Goal: Task Accomplishment & Management: Manage account settings

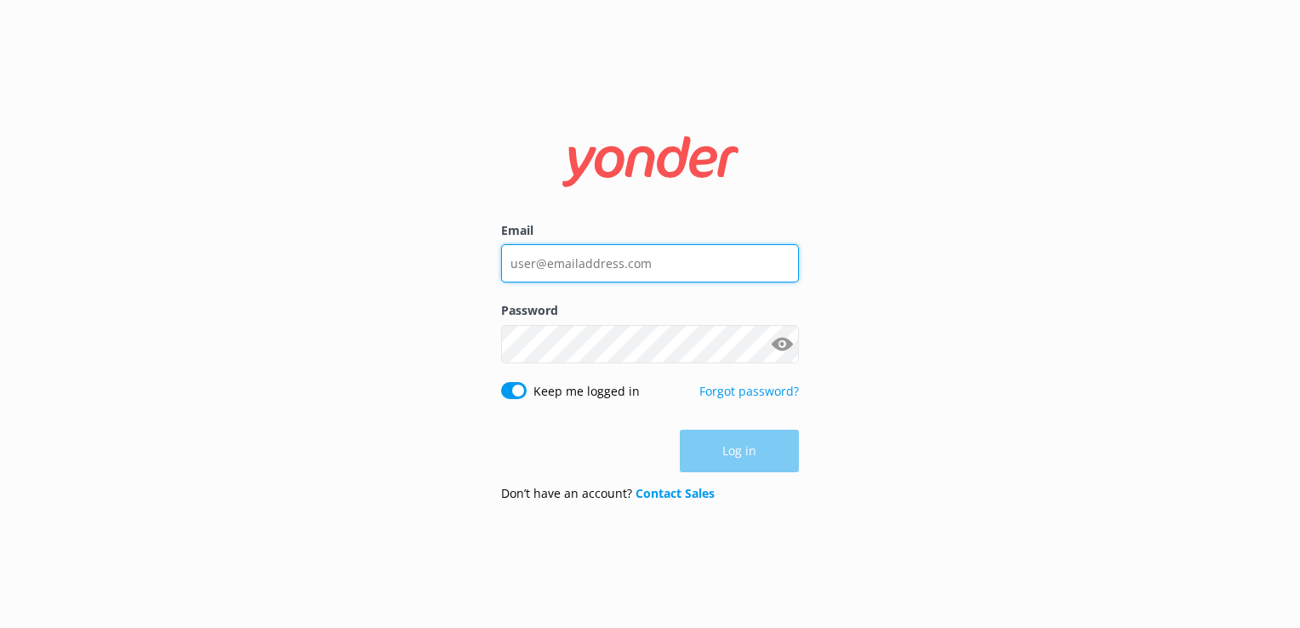
type input "[EMAIL_ADDRESS][DOMAIN_NAME]"
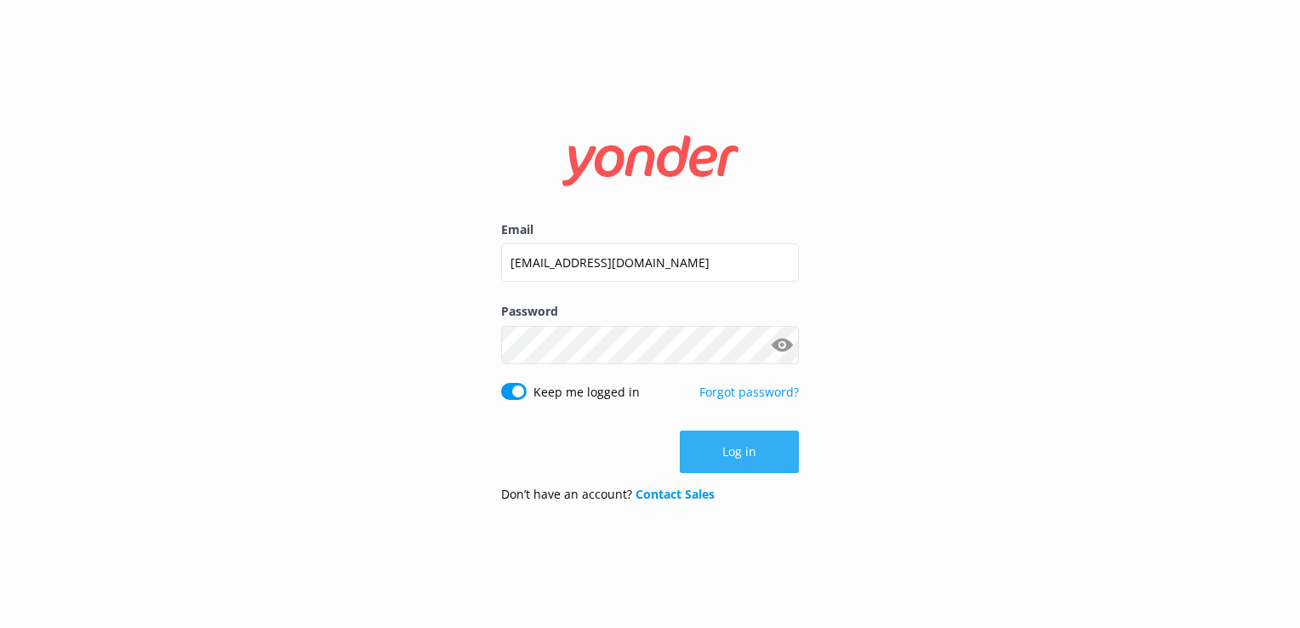
click at [753, 461] on div "Log in" at bounding box center [650, 452] width 298 height 43
click at [753, 461] on button "Log in" at bounding box center [739, 452] width 119 height 43
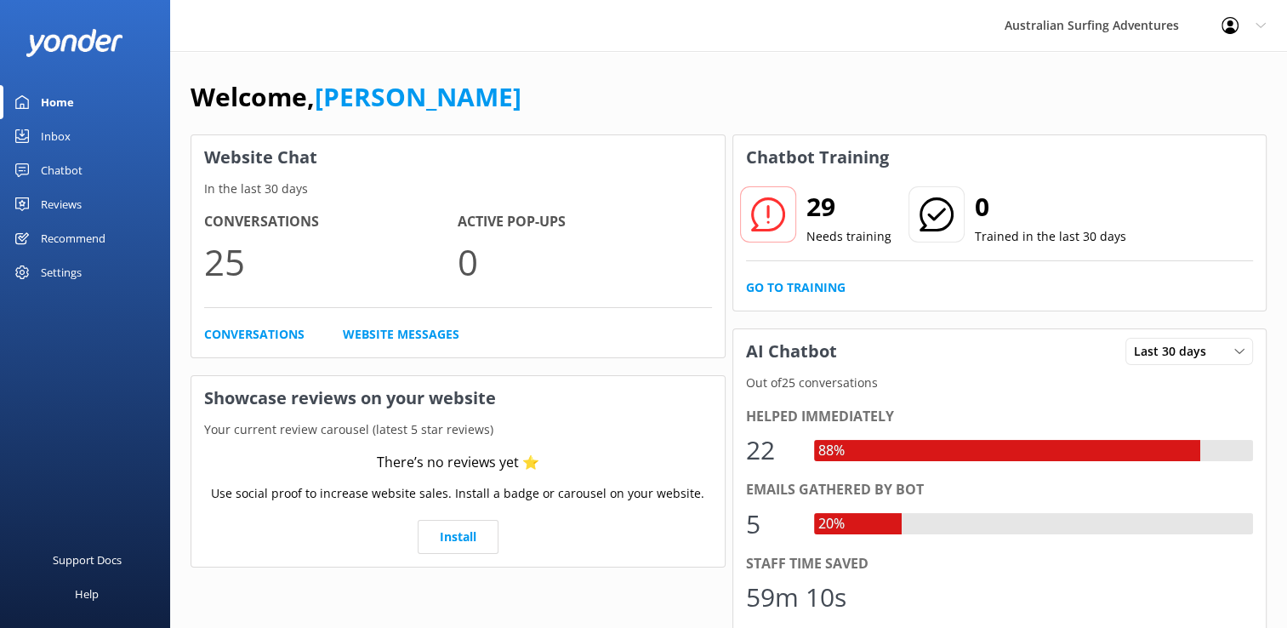
click at [71, 174] on div "Chatbot" at bounding box center [62, 170] width 42 height 34
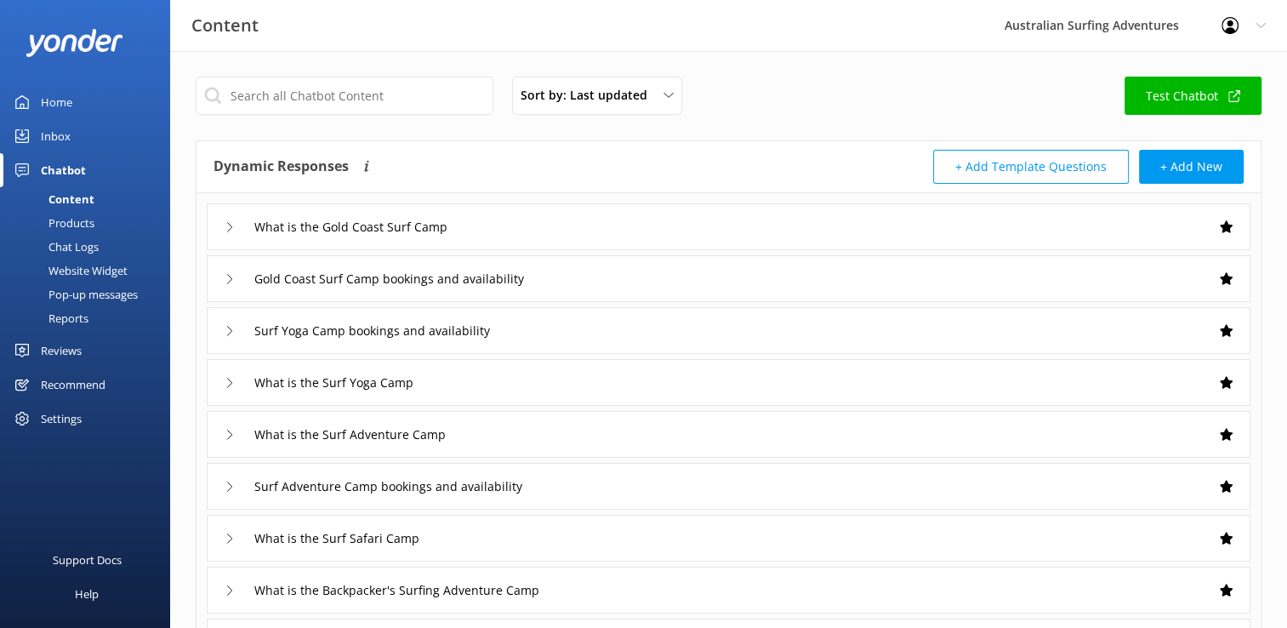
click at [80, 140] on link "Inbox" at bounding box center [85, 136] width 170 height 34
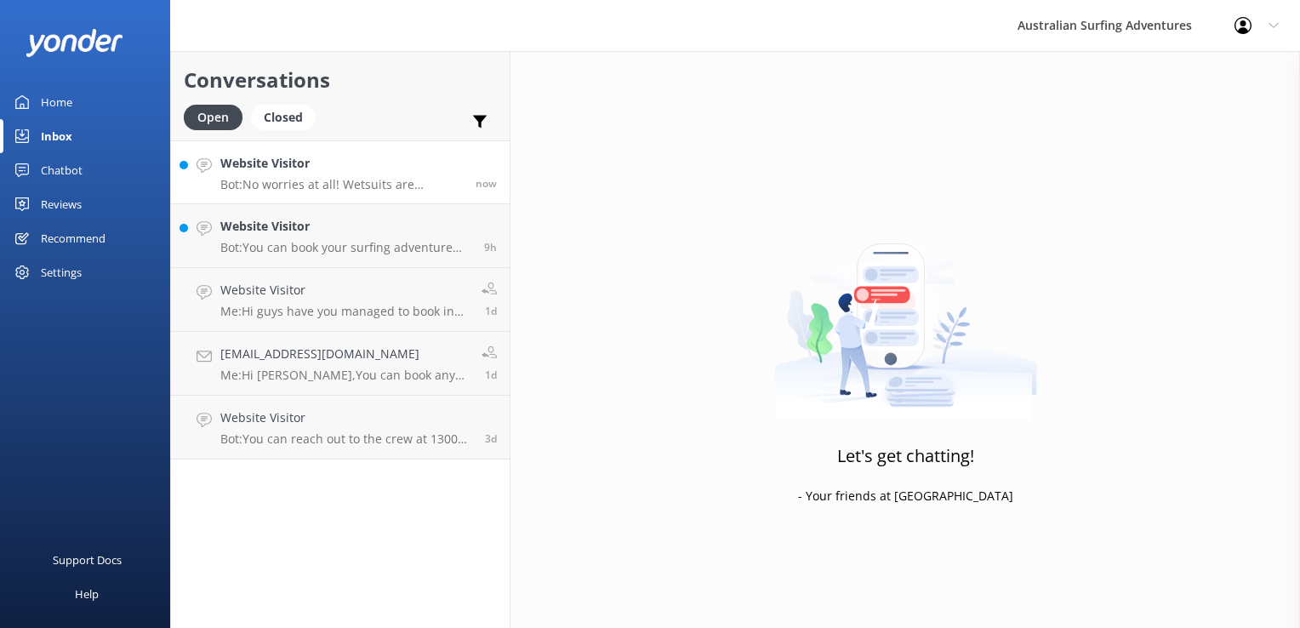
click at [312, 177] on p "Bot: No worries at all! Wetsuits are provided, and you only need them in the co…" at bounding box center [341, 184] width 242 height 15
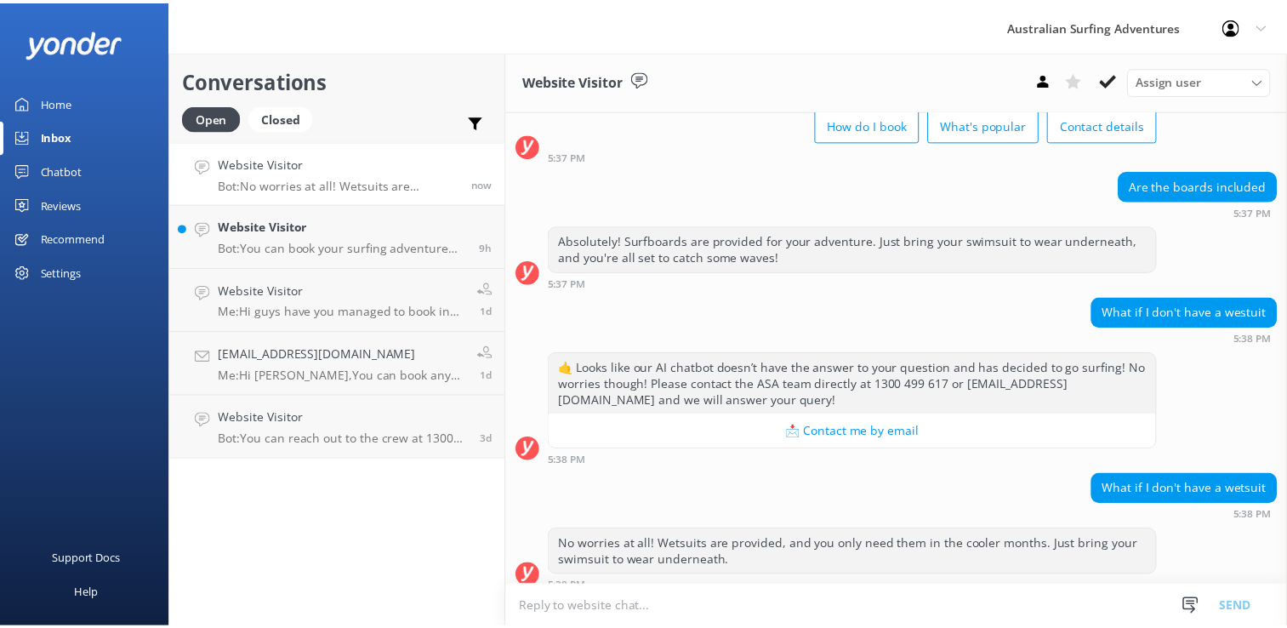
scroll to position [123, 0]
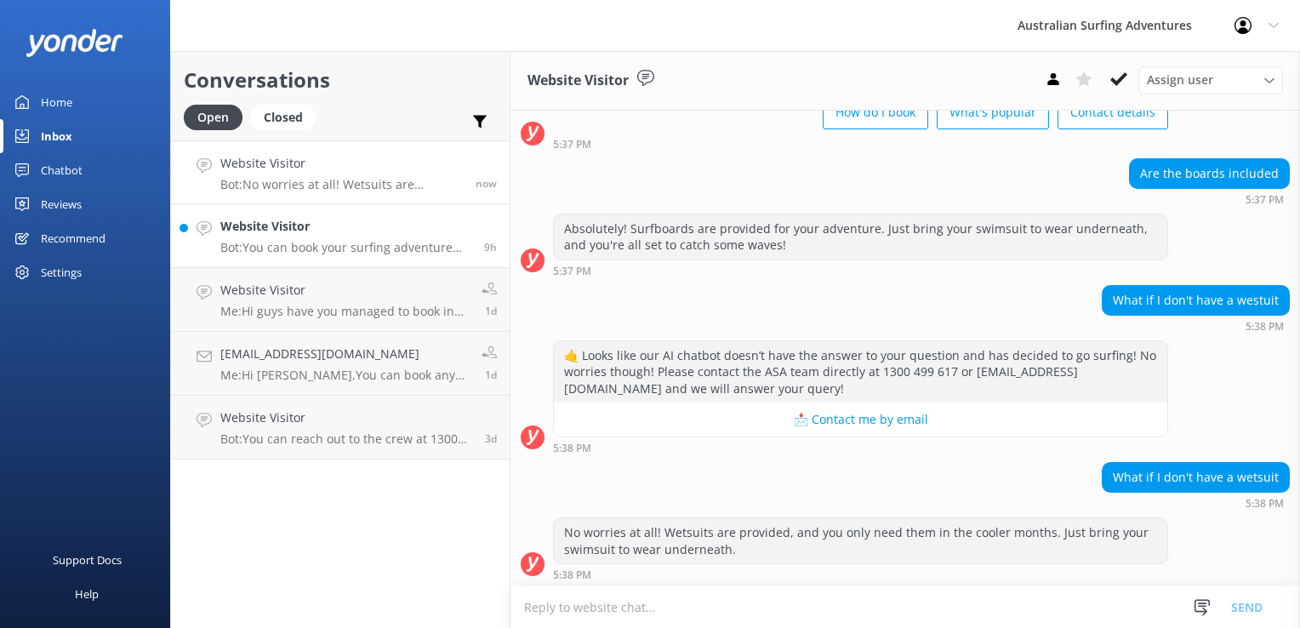
click at [288, 242] on p "Bot: You can book your surfing adventure online at [URL][DOMAIN_NAME]. Just hea…" at bounding box center [345, 247] width 251 height 15
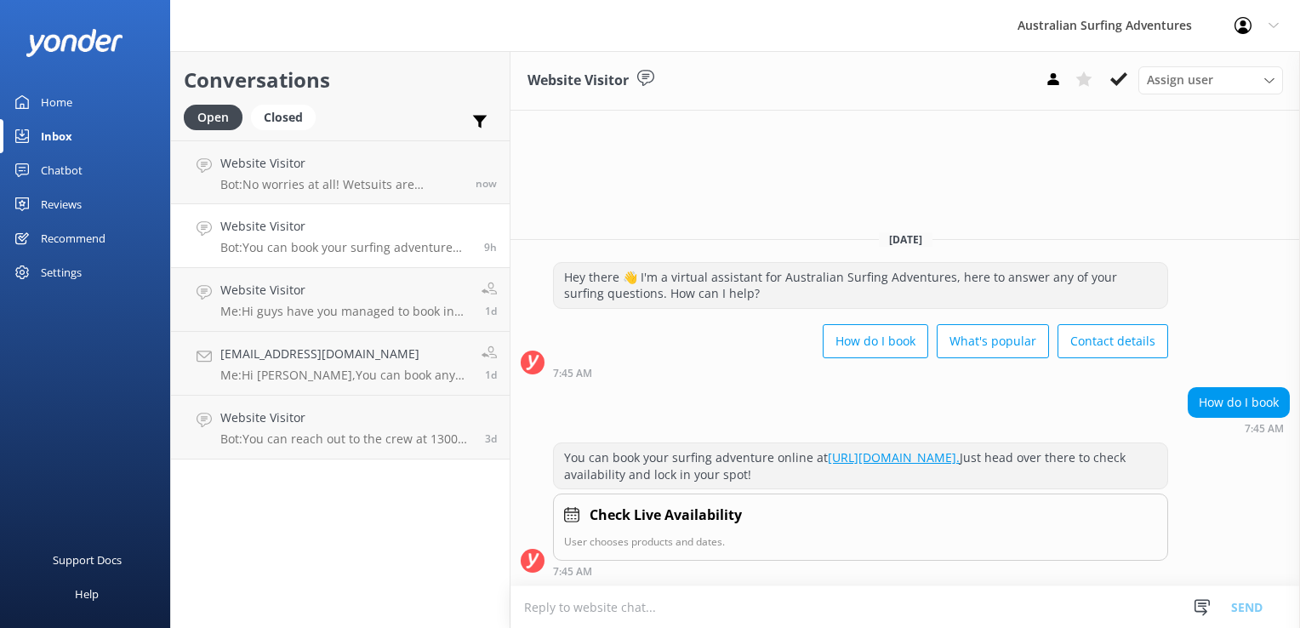
click at [81, 110] on link "Home" at bounding box center [85, 102] width 170 height 34
